Goal: Transaction & Acquisition: Purchase product/service

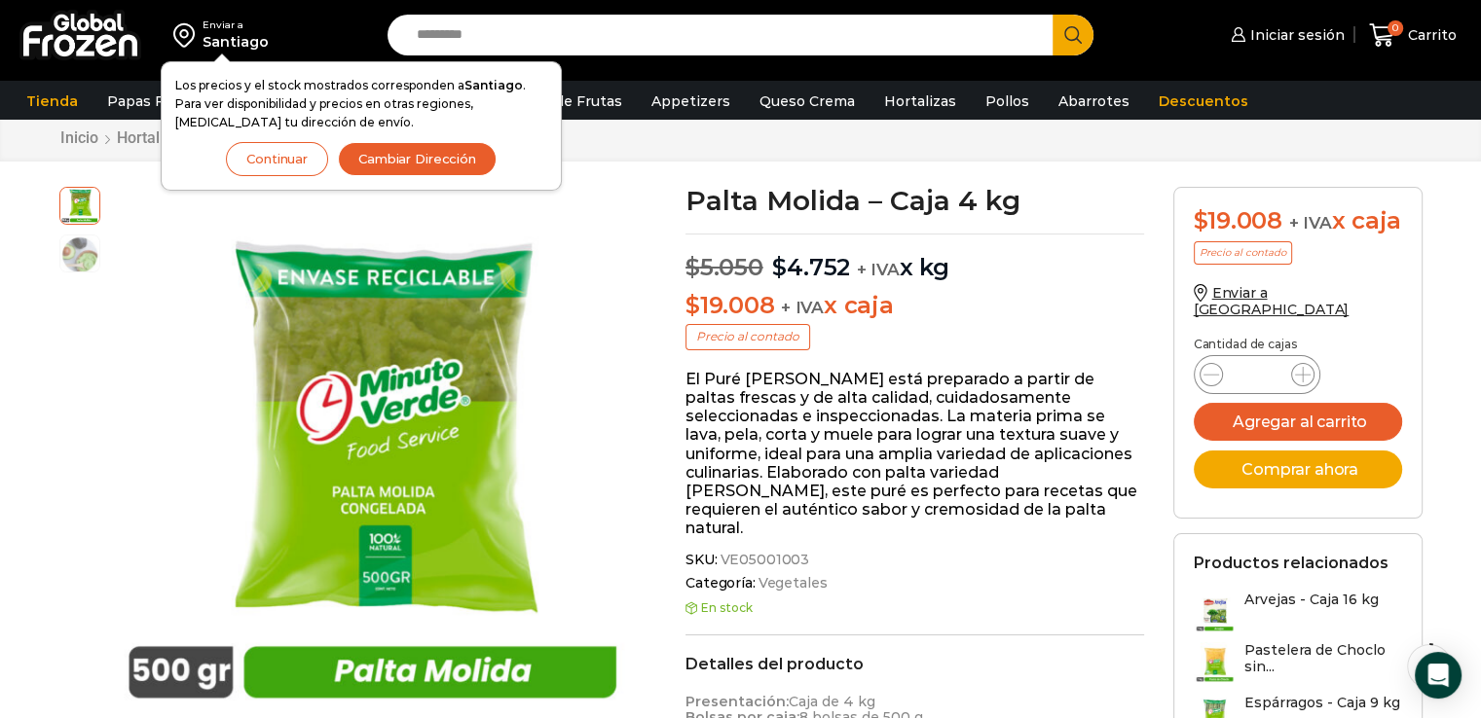
click at [282, 165] on button "Continuar" at bounding box center [277, 159] width 102 height 34
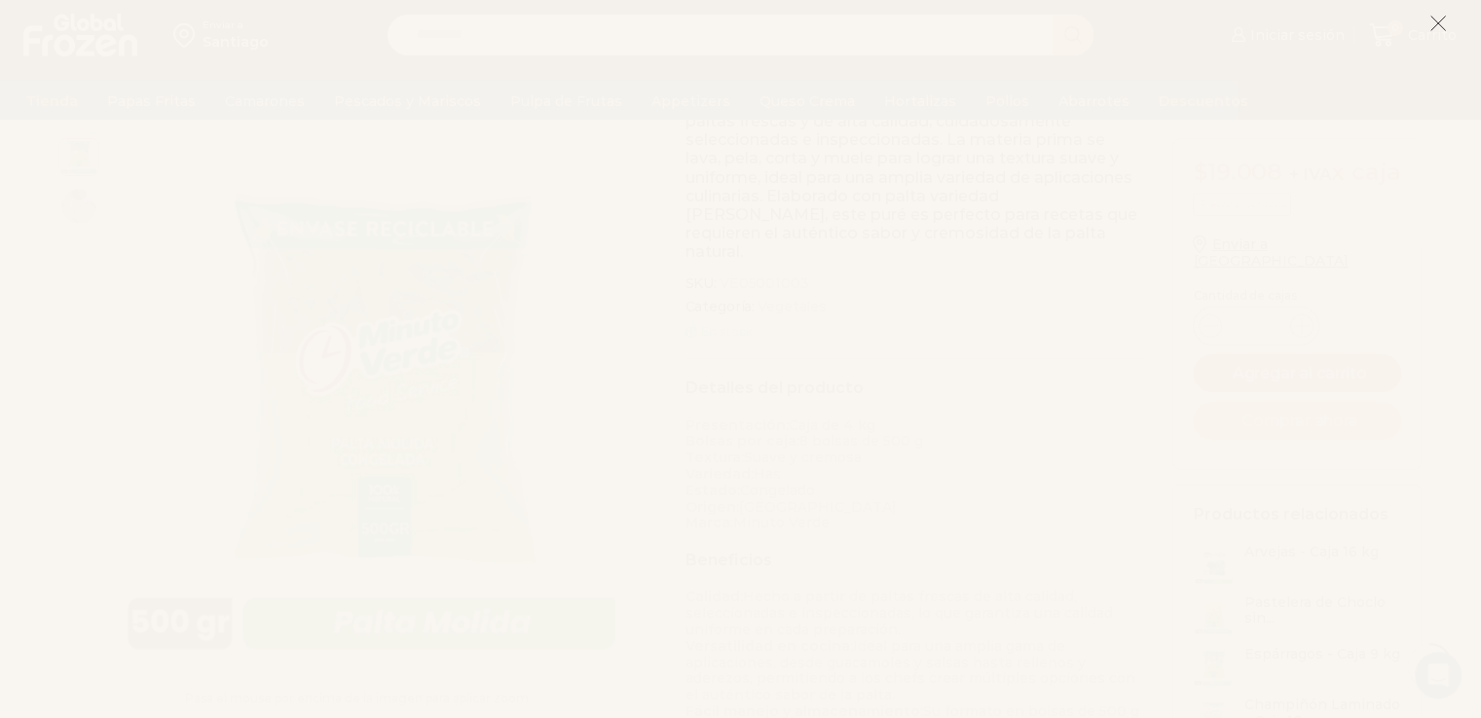
scroll to position [345, 0]
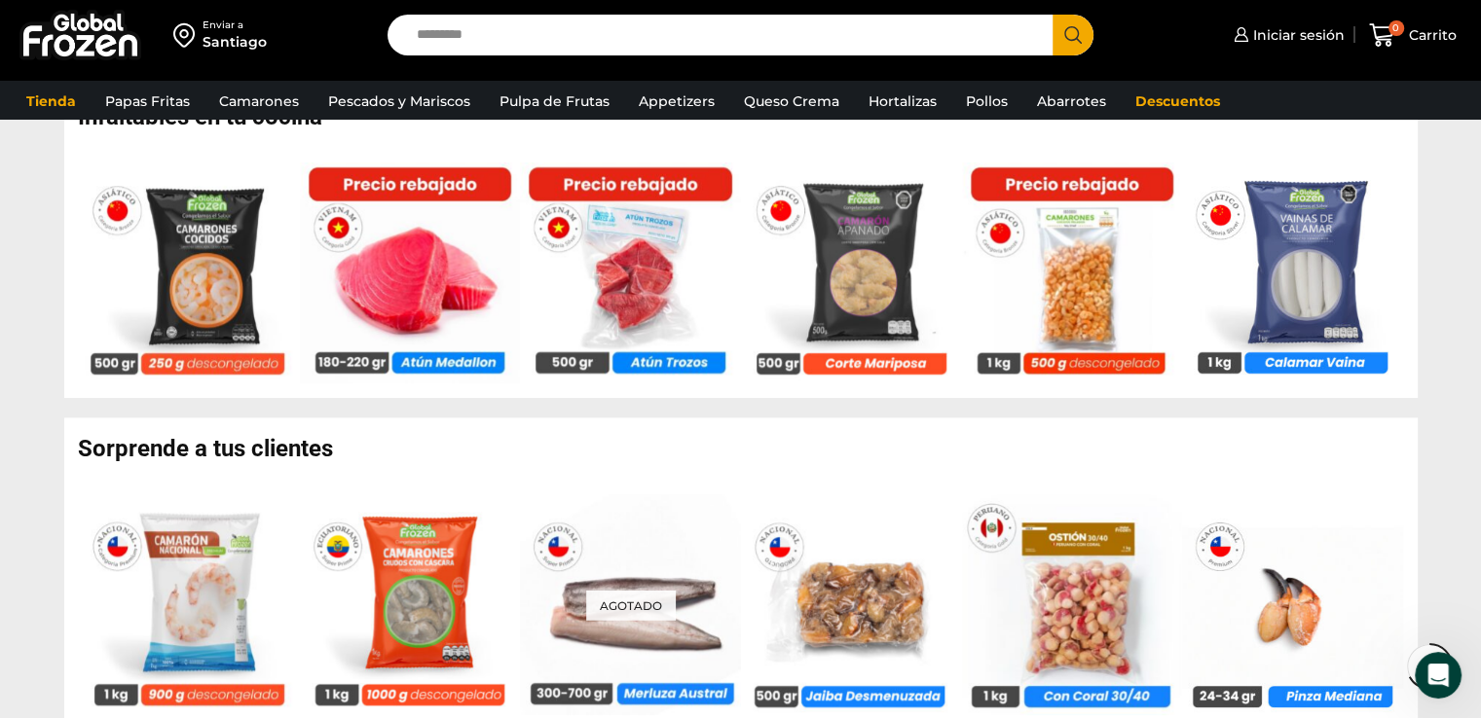
scroll to position [1600, 0]
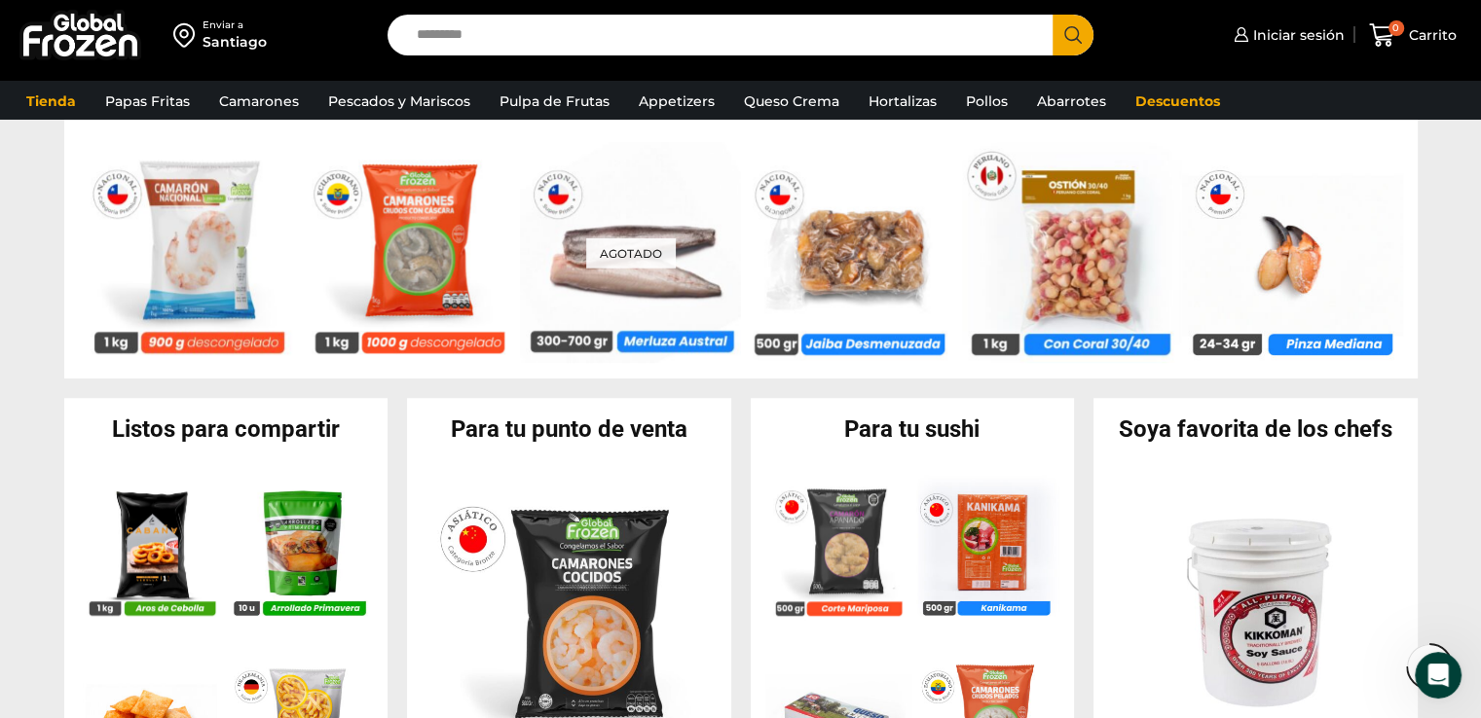
click at [751, 55] on div "Enviar a Santiago Search input Search Iniciar sesión *" at bounding box center [740, 35] width 1471 height 70
click at [740, 44] on input "Search input" at bounding box center [725, 35] width 637 height 41
type input "**********"
click at [1052, 15] on button "Search" at bounding box center [1072, 35] width 41 height 41
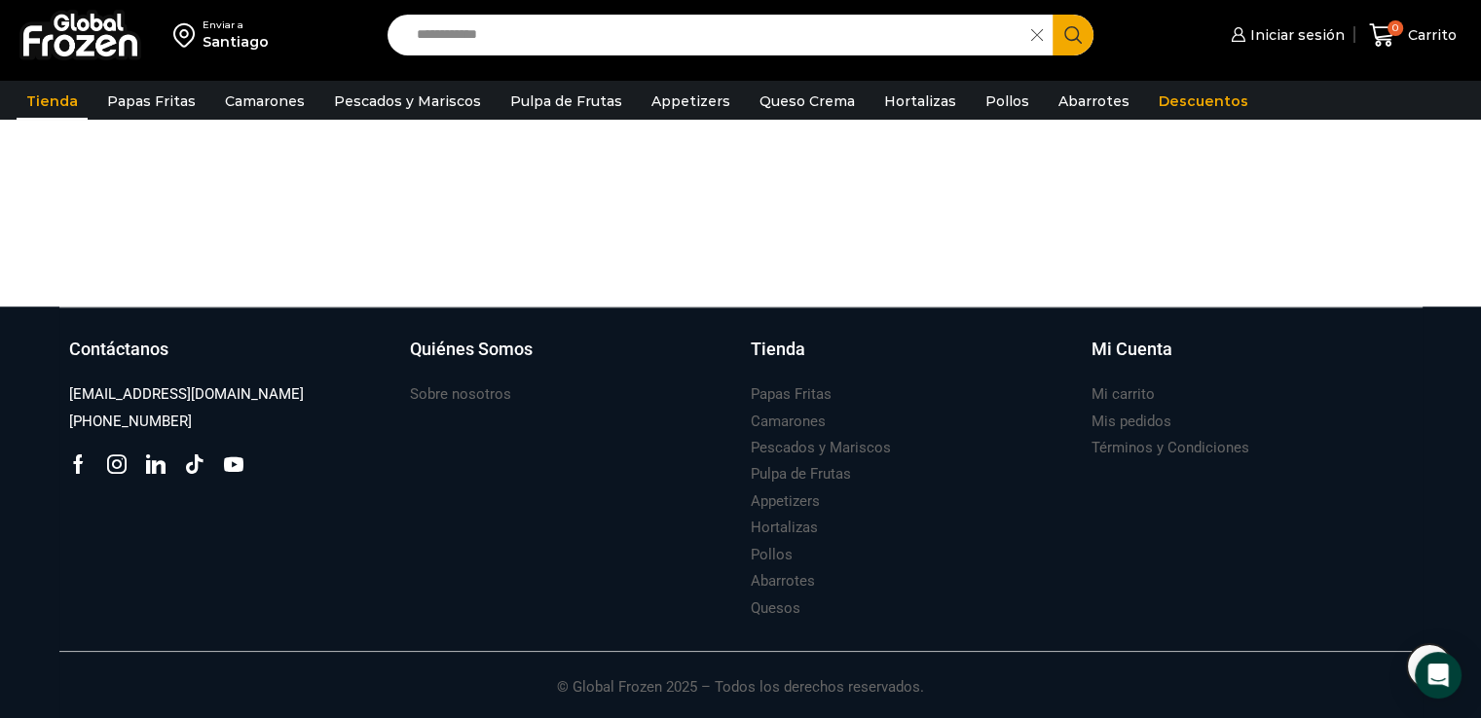
scroll to position [1496, 0]
